Goal: Entertainment & Leisure: Consume media (video, audio)

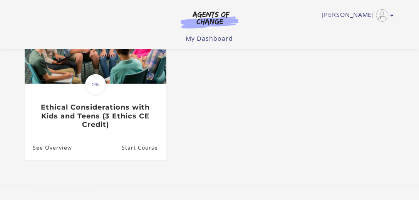
scroll to position [110, 0]
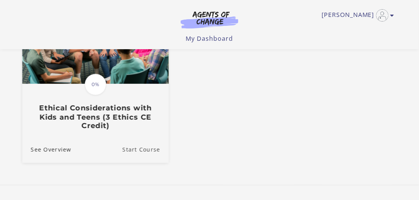
click at [148, 153] on link "Start Course" at bounding box center [145, 150] width 46 height 26
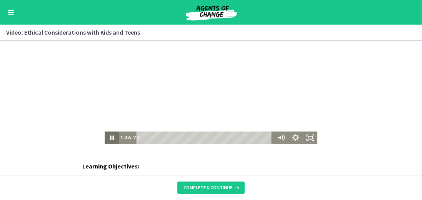
click at [110, 137] on icon "Pause" at bounding box center [112, 137] width 15 height 12
click at [112, 138] on icon "Play Video" at bounding box center [113, 137] width 18 height 15
click at [311, 137] on rect "Fullscreen" at bounding box center [310, 137] width 4 height 3
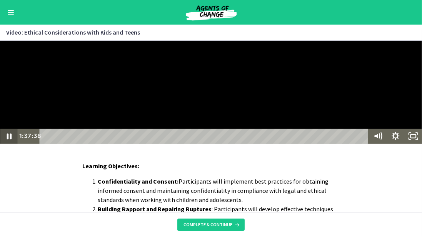
click at [8, 139] on icon "Pause" at bounding box center [9, 137] width 5 height 6
